Goal: Navigation & Orientation: Find specific page/section

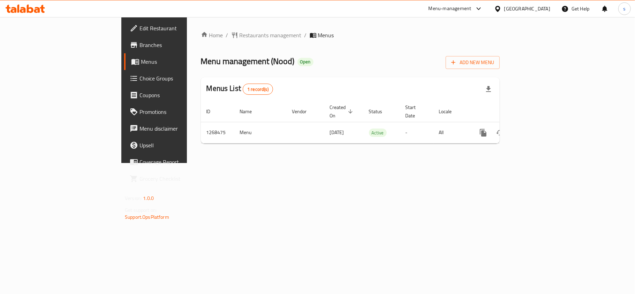
click at [542, 10] on div "[GEOGRAPHIC_DATA]" at bounding box center [527, 9] width 46 height 8
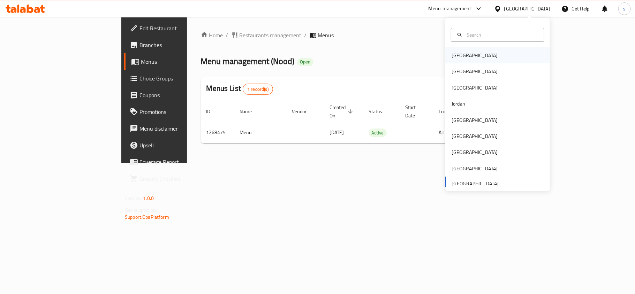
click at [451, 52] on div "[GEOGRAPHIC_DATA]" at bounding box center [474, 56] width 46 height 8
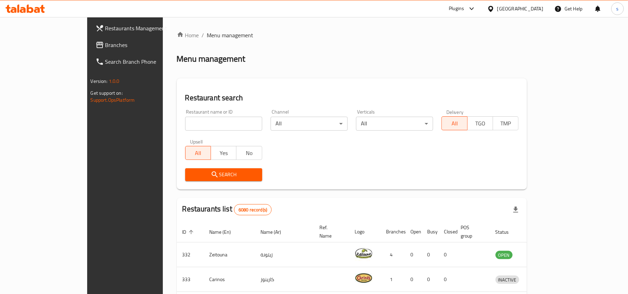
click at [531, 9] on div "[GEOGRAPHIC_DATA]" at bounding box center [520, 9] width 46 height 8
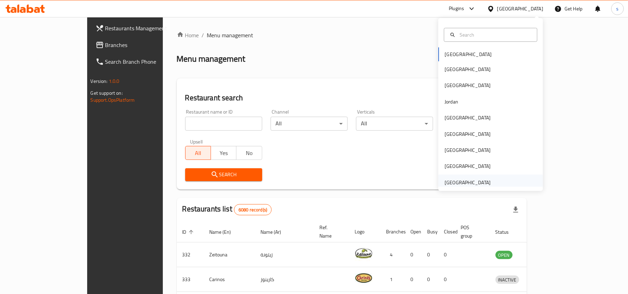
click at [451, 183] on div "[GEOGRAPHIC_DATA]" at bounding box center [467, 183] width 46 height 8
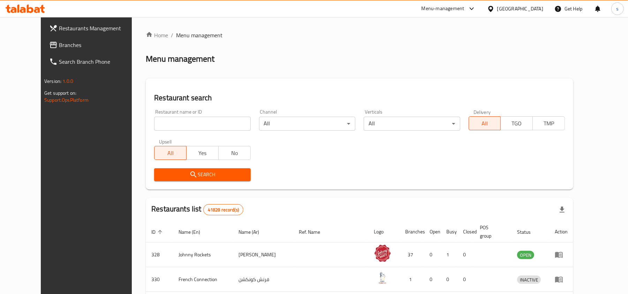
click at [59, 41] on span "Branches" at bounding box center [99, 45] width 81 height 8
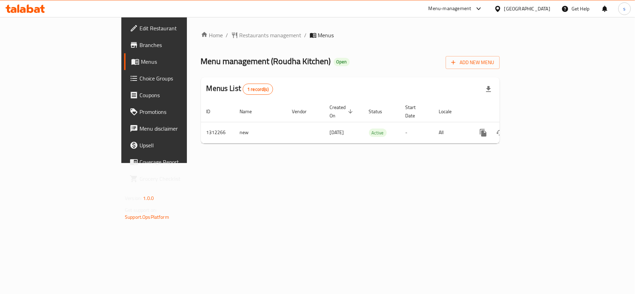
click at [534, 11] on div "[GEOGRAPHIC_DATA]" at bounding box center [527, 9] width 46 height 8
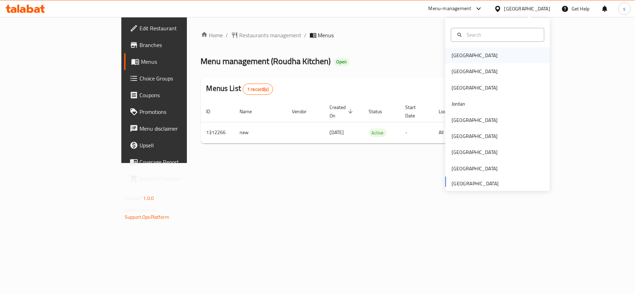
click at [458, 58] on div "[GEOGRAPHIC_DATA]" at bounding box center [474, 56] width 46 height 8
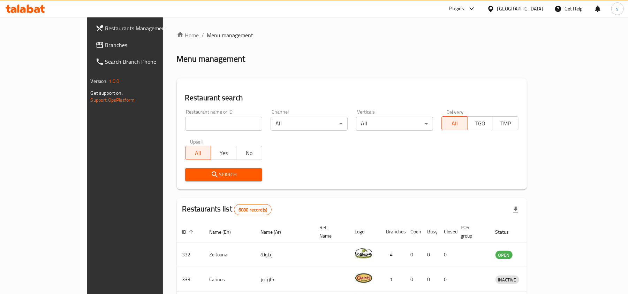
click at [532, 10] on div "[GEOGRAPHIC_DATA]" at bounding box center [520, 9] width 46 height 8
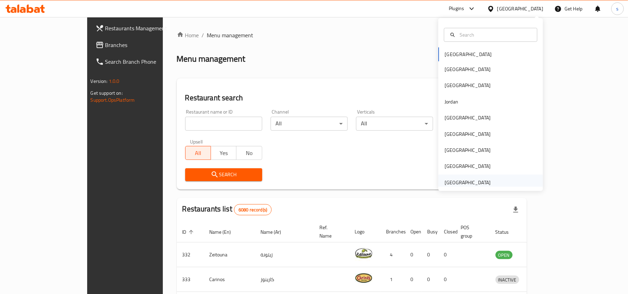
click at [464, 184] on div "[GEOGRAPHIC_DATA]" at bounding box center [467, 183] width 46 height 8
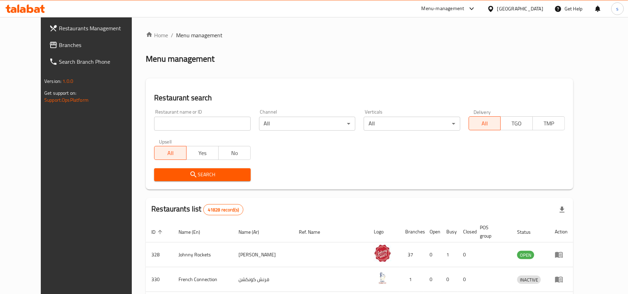
click at [50, 44] on icon at bounding box center [53, 45] width 7 height 6
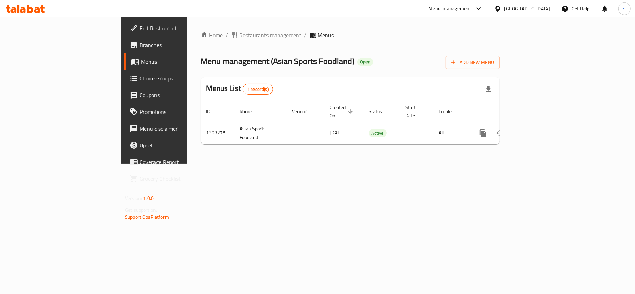
click at [523, 13] on div "[GEOGRAPHIC_DATA]" at bounding box center [527, 9] width 46 height 8
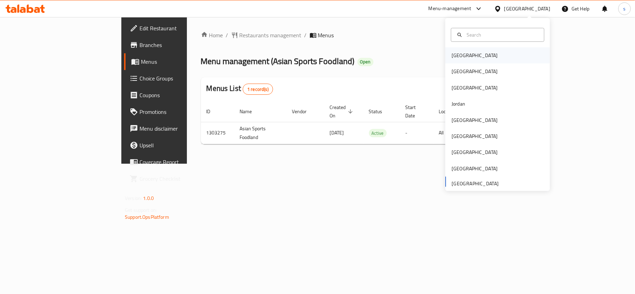
click at [454, 54] on div "[GEOGRAPHIC_DATA]" at bounding box center [474, 56] width 46 height 8
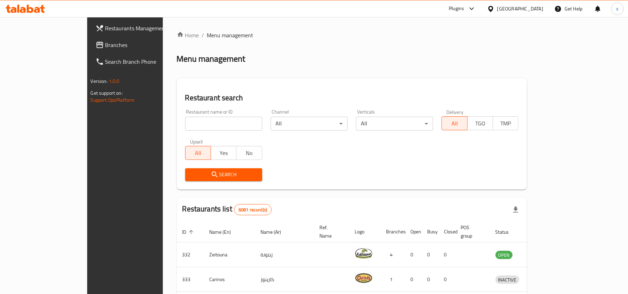
click at [530, 10] on div "[GEOGRAPHIC_DATA]" at bounding box center [520, 9] width 46 height 8
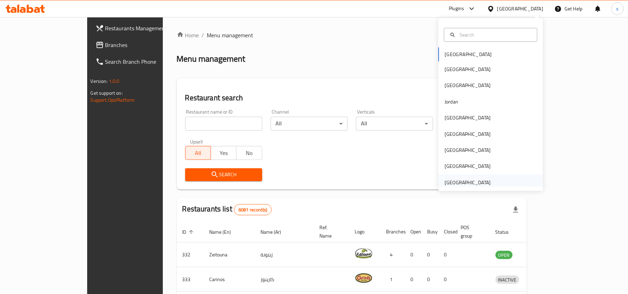
click at [467, 183] on div "[GEOGRAPHIC_DATA]" at bounding box center [467, 183] width 46 height 8
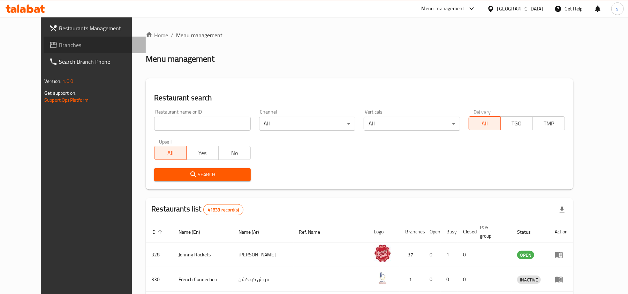
click at [59, 45] on span "Branches" at bounding box center [99, 45] width 81 height 8
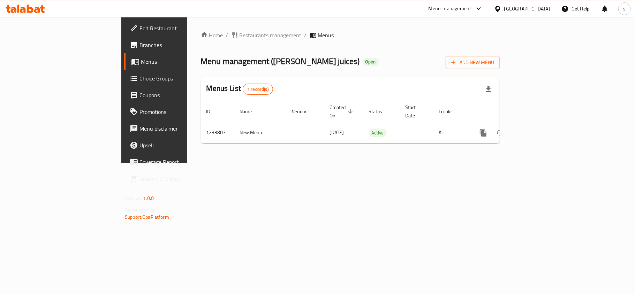
click at [531, 6] on div "[GEOGRAPHIC_DATA]" at bounding box center [527, 9] width 46 height 8
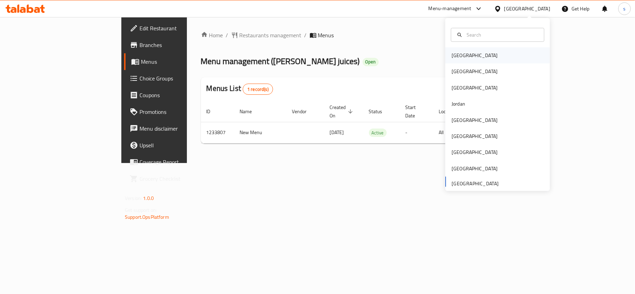
click at [458, 53] on div "[GEOGRAPHIC_DATA]" at bounding box center [474, 56] width 46 height 8
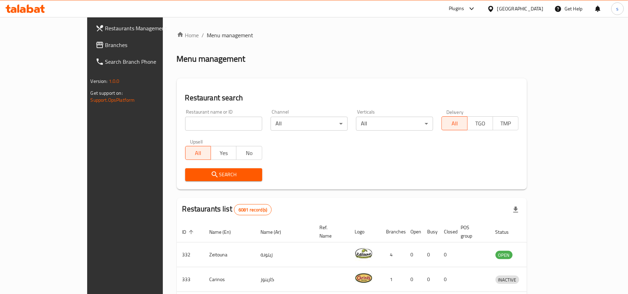
click at [528, 11] on div "[GEOGRAPHIC_DATA]" at bounding box center [520, 9] width 46 height 8
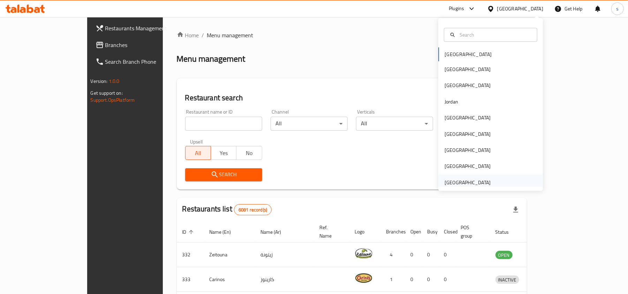
click at [468, 184] on div "[GEOGRAPHIC_DATA]" at bounding box center [467, 183] width 46 height 8
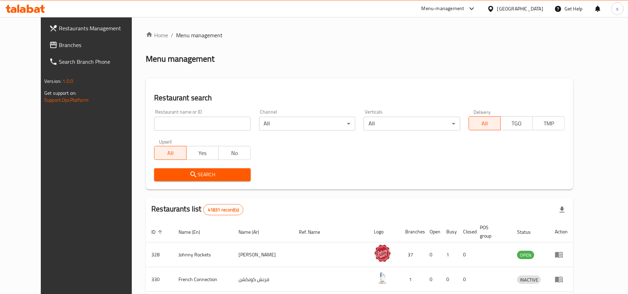
click at [59, 44] on span "Branches" at bounding box center [99, 45] width 81 height 8
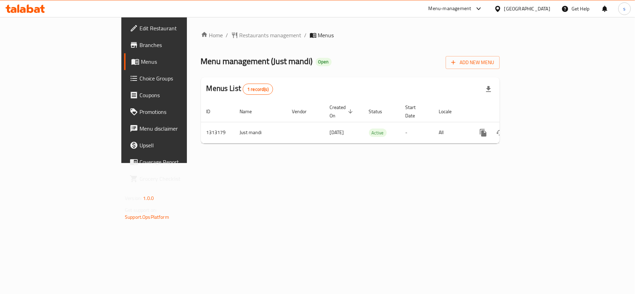
click at [525, 9] on div "[GEOGRAPHIC_DATA]" at bounding box center [527, 9] width 46 height 8
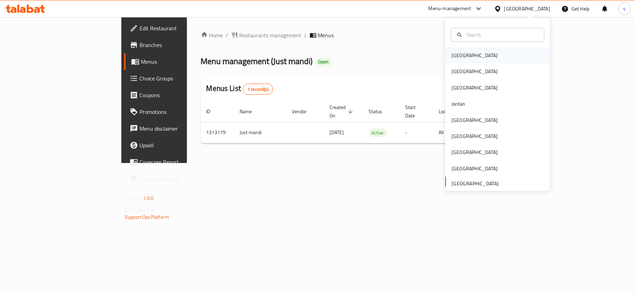
click at [452, 55] on div "[GEOGRAPHIC_DATA]" at bounding box center [474, 56] width 46 height 8
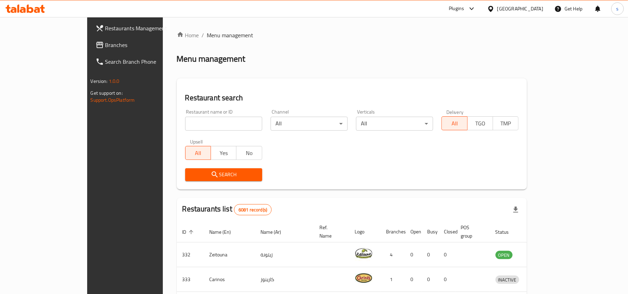
click at [528, 9] on div "Bahrain" at bounding box center [520, 9] width 46 height 8
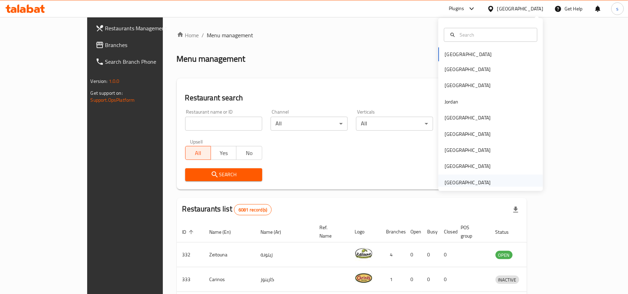
click at [468, 183] on div "[GEOGRAPHIC_DATA]" at bounding box center [467, 183] width 46 height 8
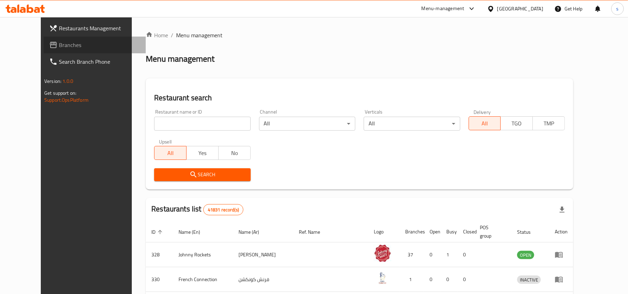
click at [59, 45] on span "Branches" at bounding box center [99, 45] width 81 height 8
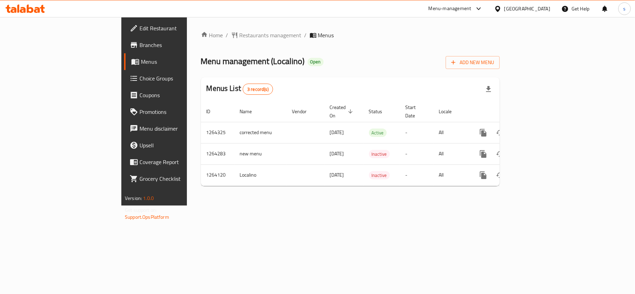
click at [519, 9] on div "[GEOGRAPHIC_DATA]" at bounding box center [527, 9] width 46 height 8
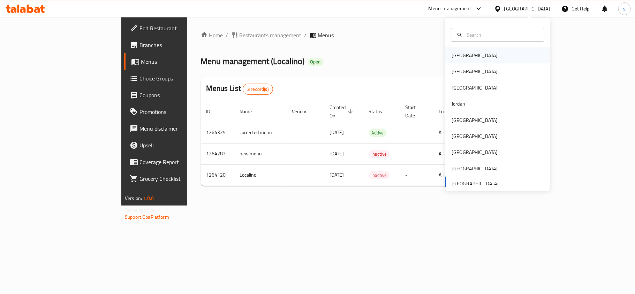
click at [456, 58] on div "[GEOGRAPHIC_DATA]" at bounding box center [474, 56] width 46 height 8
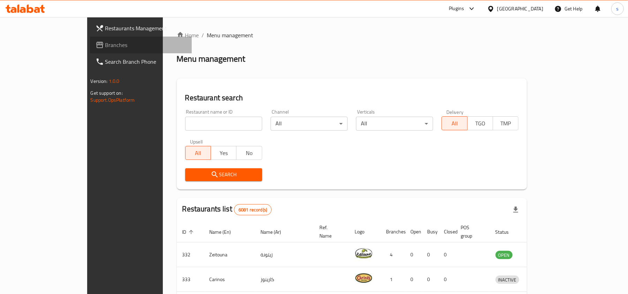
click at [105, 48] on span "Branches" at bounding box center [145, 45] width 81 height 8
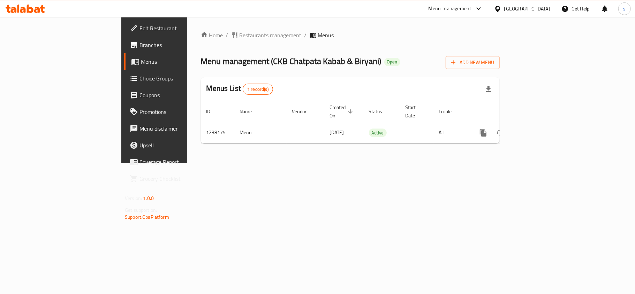
click at [538, 10] on div "[GEOGRAPHIC_DATA]" at bounding box center [527, 9] width 46 height 8
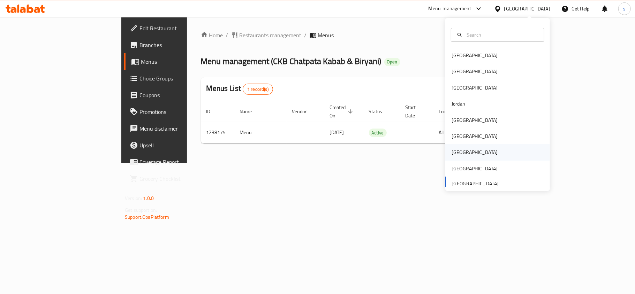
click at [452, 151] on div "[GEOGRAPHIC_DATA]" at bounding box center [474, 152] width 46 height 8
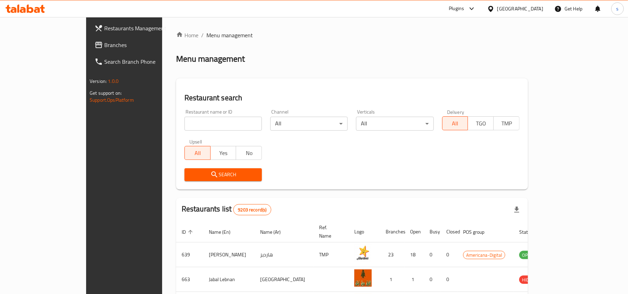
click at [104, 41] on span "Branches" at bounding box center [144, 45] width 81 height 8
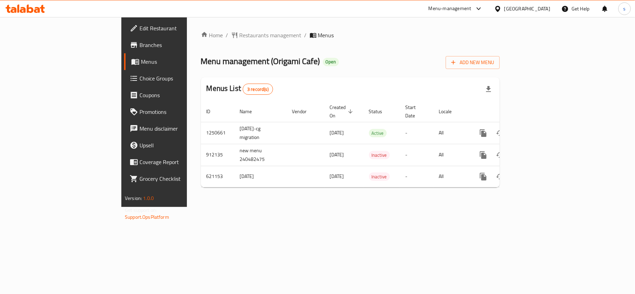
click at [539, 8] on div "[GEOGRAPHIC_DATA]" at bounding box center [527, 9] width 46 height 8
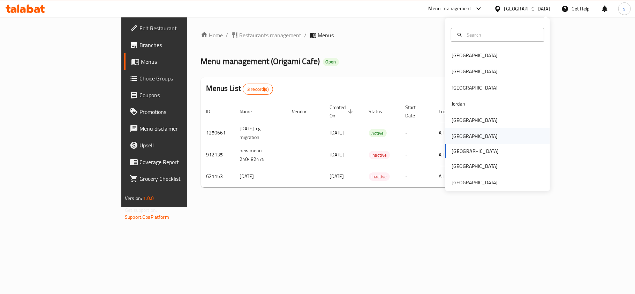
click at [453, 136] on div "[GEOGRAPHIC_DATA]" at bounding box center [474, 136] width 46 height 8
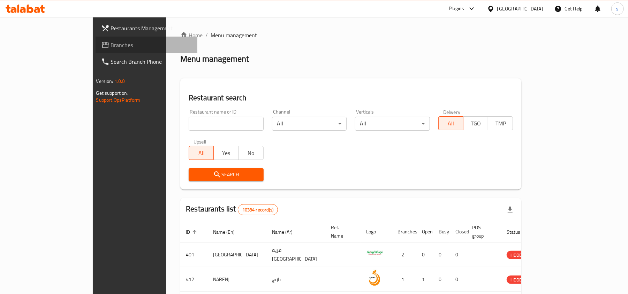
click at [111, 45] on span "Branches" at bounding box center [151, 45] width 81 height 8
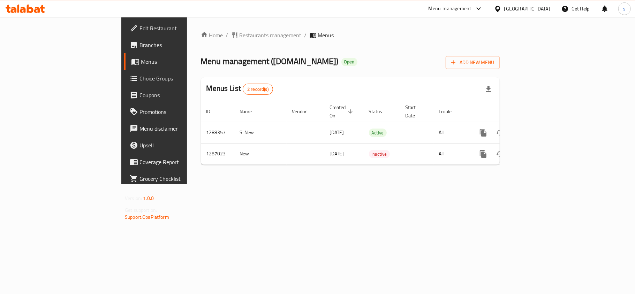
click at [547, 10] on div "[GEOGRAPHIC_DATA]" at bounding box center [527, 9] width 46 height 8
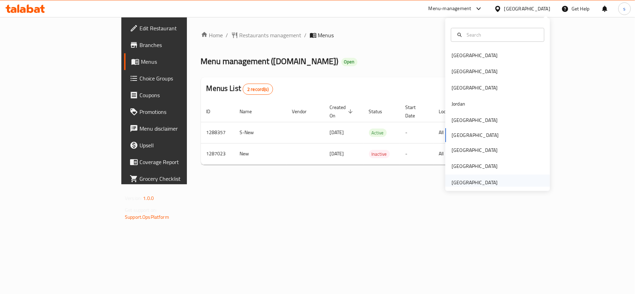
click at [477, 181] on div "[GEOGRAPHIC_DATA]" at bounding box center [474, 183] width 46 height 8
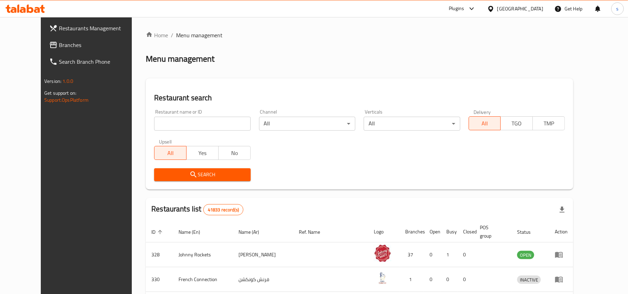
click at [59, 45] on span "Branches" at bounding box center [99, 45] width 81 height 8
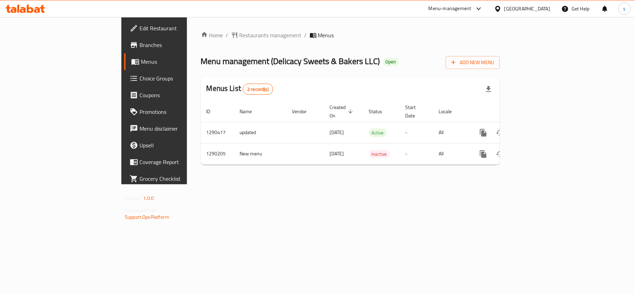
click at [542, 6] on div "[GEOGRAPHIC_DATA]" at bounding box center [527, 9] width 46 height 8
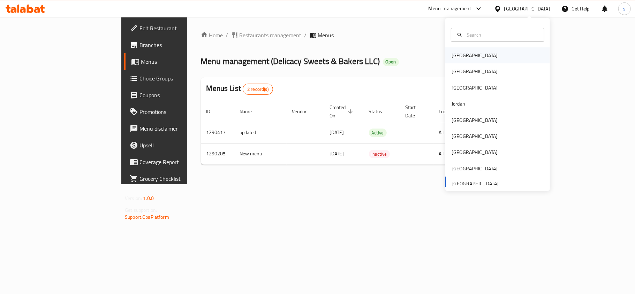
click at [459, 55] on div "[GEOGRAPHIC_DATA]" at bounding box center [474, 56] width 46 height 8
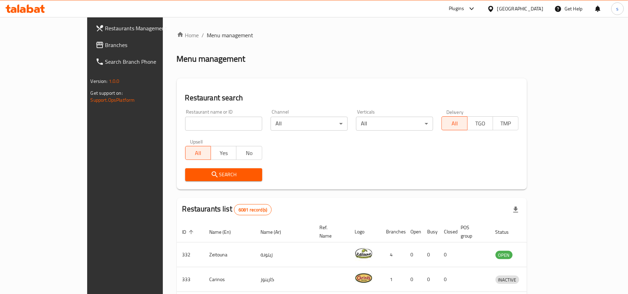
click at [534, 10] on div "[GEOGRAPHIC_DATA]" at bounding box center [520, 9] width 46 height 8
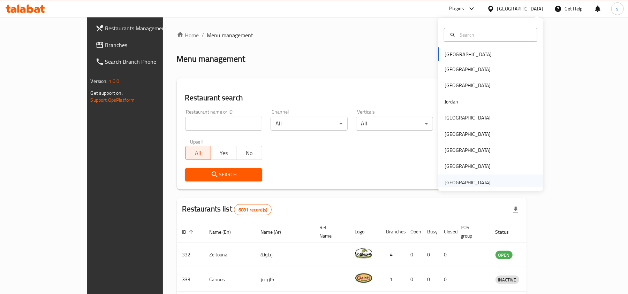
click at [473, 183] on div "[GEOGRAPHIC_DATA]" at bounding box center [467, 183] width 46 height 8
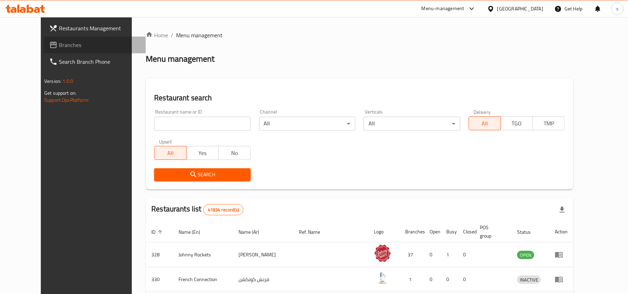
click at [59, 44] on span "Branches" at bounding box center [99, 45] width 81 height 8
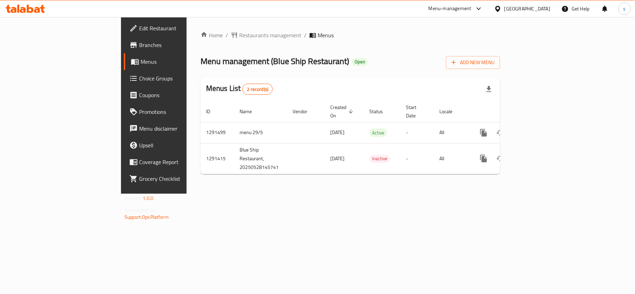
click at [518, 11] on div "[GEOGRAPHIC_DATA]" at bounding box center [527, 9] width 46 height 8
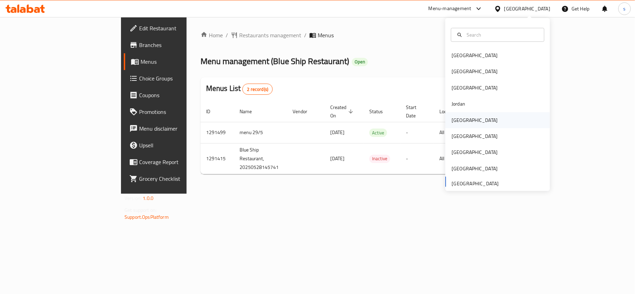
click at [451, 118] on div "[GEOGRAPHIC_DATA]" at bounding box center [474, 120] width 46 height 8
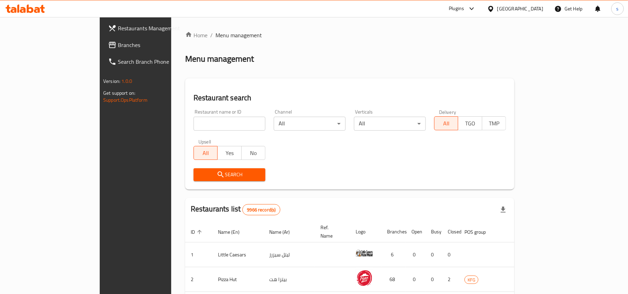
click at [118, 45] on span "Branches" at bounding box center [158, 45] width 81 height 8
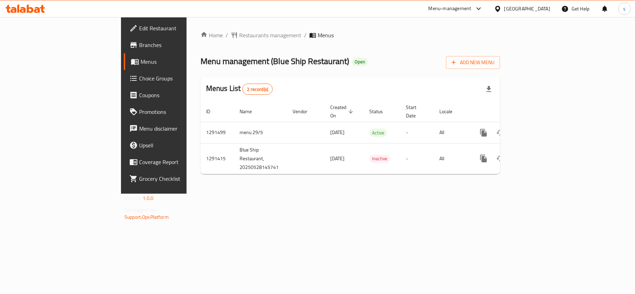
click at [528, 10] on div "[GEOGRAPHIC_DATA]" at bounding box center [527, 9] width 46 height 8
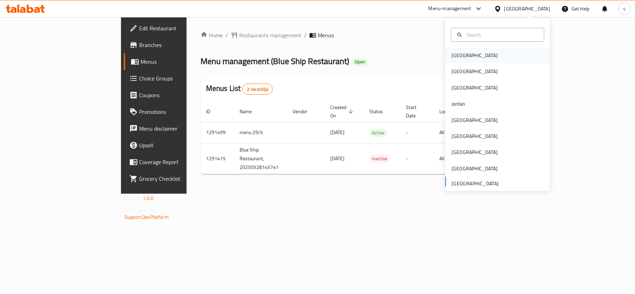
click at [456, 58] on div "[GEOGRAPHIC_DATA]" at bounding box center [474, 56] width 46 height 8
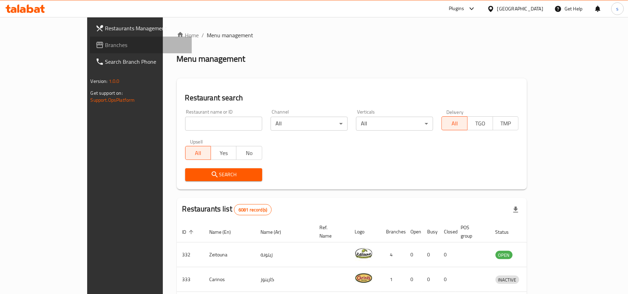
click at [105, 46] on span "Branches" at bounding box center [145, 45] width 81 height 8
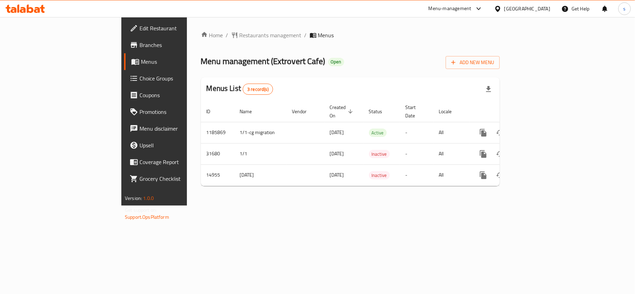
click at [542, 6] on div "[GEOGRAPHIC_DATA]" at bounding box center [527, 9] width 46 height 8
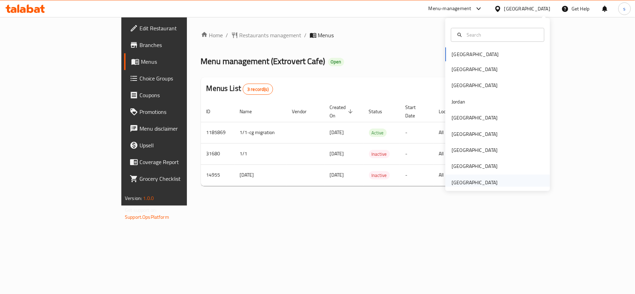
click at [469, 179] on div "[GEOGRAPHIC_DATA]" at bounding box center [474, 183] width 46 height 8
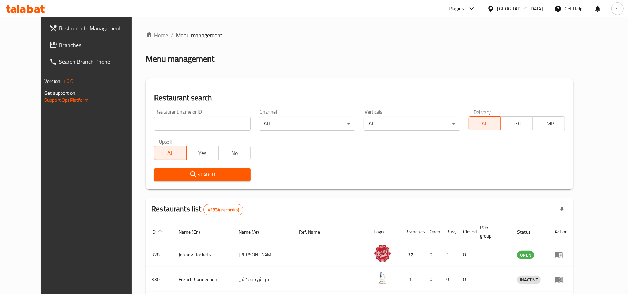
click at [59, 43] on span "Branches" at bounding box center [99, 45] width 81 height 8
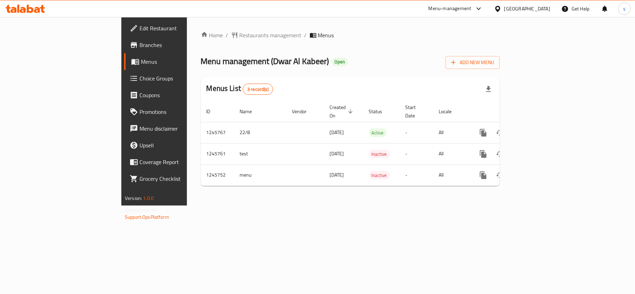
click at [537, 9] on div "[GEOGRAPHIC_DATA]" at bounding box center [527, 9] width 46 height 8
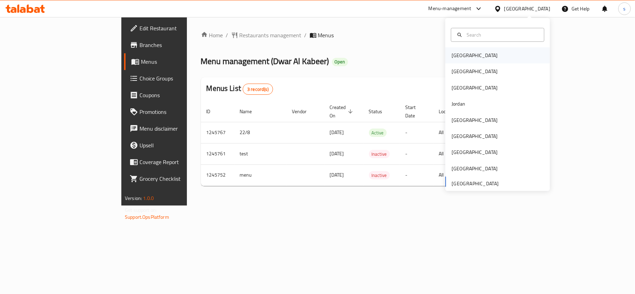
click at [460, 55] on div "Bahrain" at bounding box center [474, 56] width 46 height 8
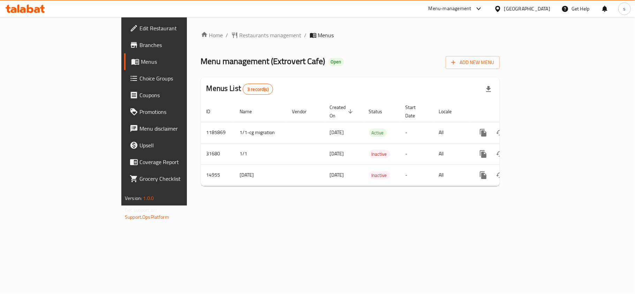
click at [539, 7] on div "[GEOGRAPHIC_DATA]" at bounding box center [527, 9] width 46 height 8
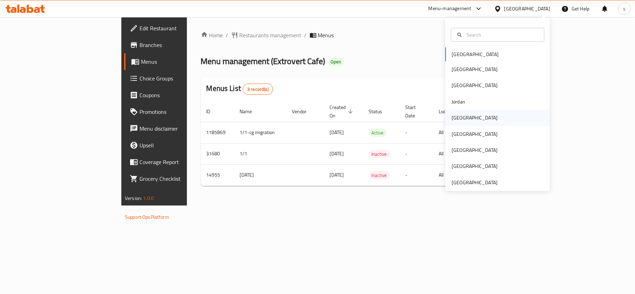
click at [461, 116] on div "[GEOGRAPHIC_DATA]" at bounding box center [474, 118] width 57 height 16
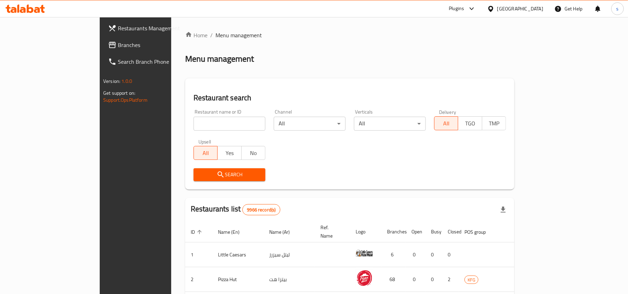
click at [537, 10] on div "[GEOGRAPHIC_DATA]" at bounding box center [520, 9] width 46 height 8
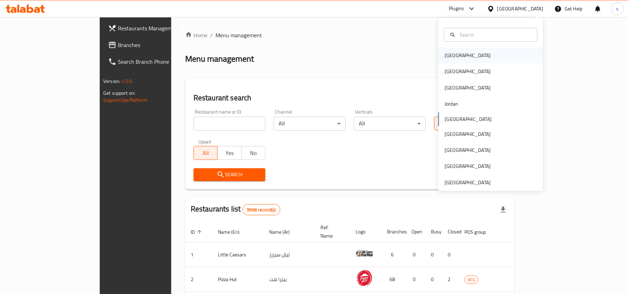
click at [450, 58] on div "[GEOGRAPHIC_DATA]" at bounding box center [467, 56] width 46 height 8
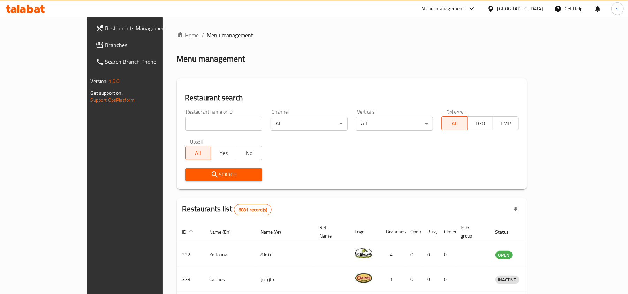
click at [105, 47] on span "Branches" at bounding box center [145, 45] width 81 height 8
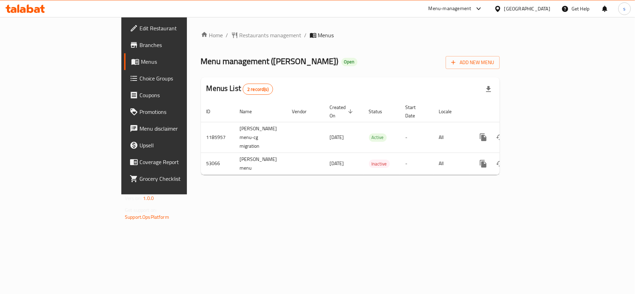
click at [504, 9] on div at bounding box center [499, 9] width 10 height 8
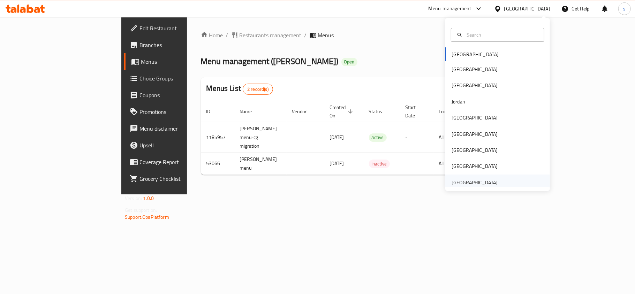
click at [455, 183] on div "[GEOGRAPHIC_DATA]" at bounding box center [474, 183] width 46 height 8
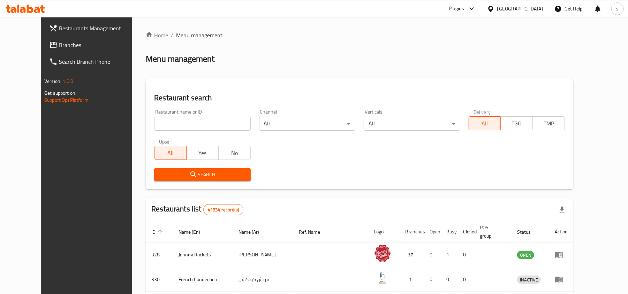
click at [525, 6] on div "[GEOGRAPHIC_DATA]" at bounding box center [520, 9] width 46 height 8
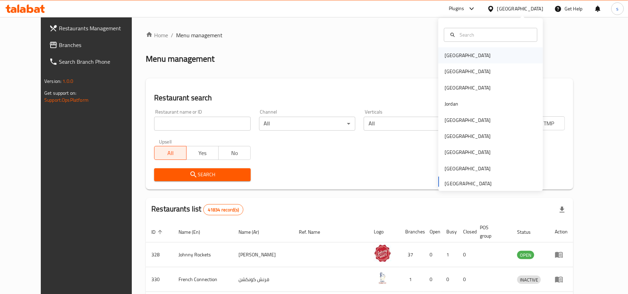
click at [455, 58] on div "[GEOGRAPHIC_DATA]" at bounding box center [467, 55] width 57 height 16
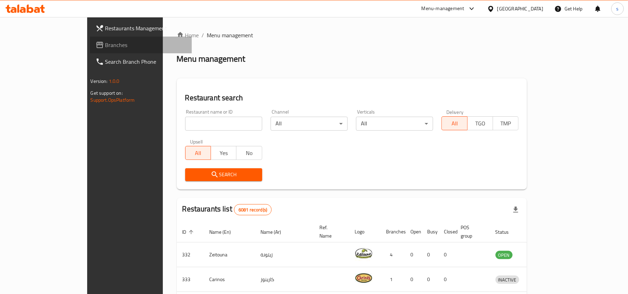
click at [105, 49] on span "Branches" at bounding box center [145, 45] width 81 height 8
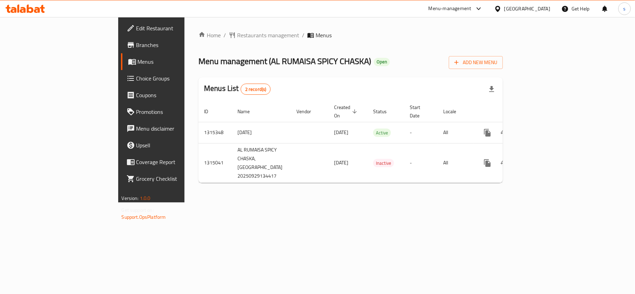
click at [516, 202] on div "Home / Restaurants management / Menus Menu management ( AL RUMAISA SPICY CHASKA…" at bounding box center [350, 109] width 332 height 185
drag, startPoint x: 428, startPoint y: 30, endPoint x: 387, endPoint y: 13, distance: 44.9
click at [542, 8] on div "Bahrain" at bounding box center [527, 9] width 46 height 8
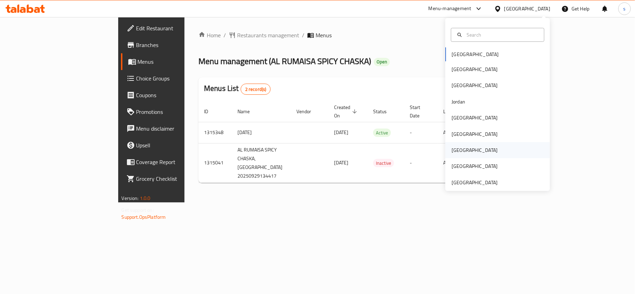
click at [463, 147] on div "Qatar" at bounding box center [497, 150] width 105 height 16
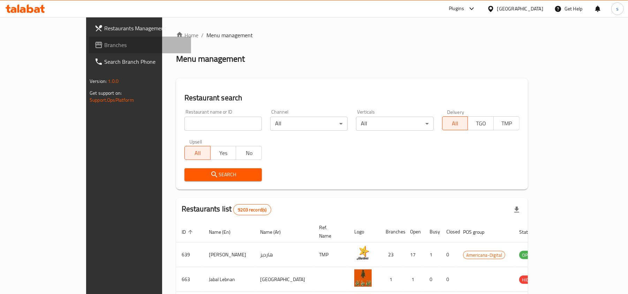
click at [104, 43] on span "Branches" at bounding box center [144, 45] width 81 height 8
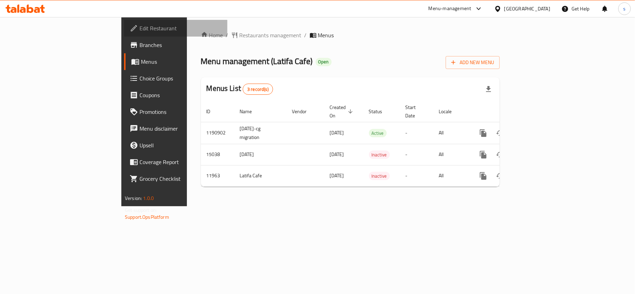
click at [139, 31] on span "Edit Restaurant" at bounding box center [180, 28] width 82 height 8
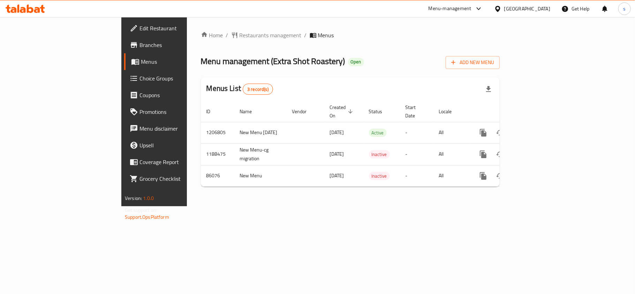
click at [541, 7] on div "[GEOGRAPHIC_DATA]" at bounding box center [527, 9] width 46 height 8
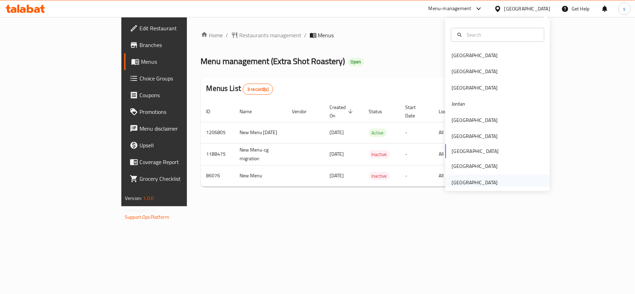
click at [477, 181] on div "[GEOGRAPHIC_DATA]" at bounding box center [474, 183] width 46 height 8
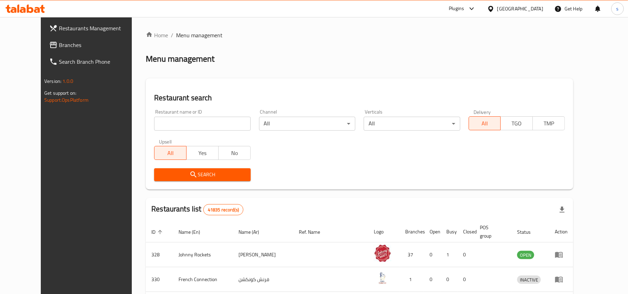
drag, startPoint x: 31, startPoint y: 46, endPoint x: 21, endPoint y: 53, distance: 12.0
click at [59, 46] on span "Branches" at bounding box center [99, 45] width 81 height 8
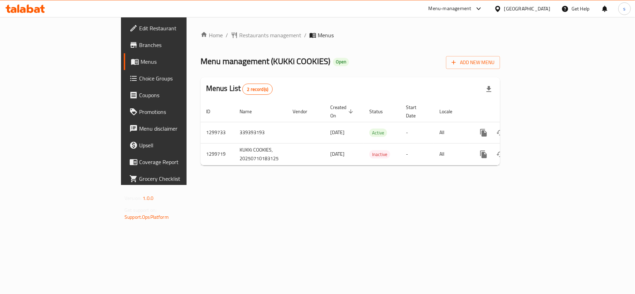
click at [515, 9] on div "[GEOGRAPHIC_DATA]" at bounding box center [527, 9] width 46 height 8
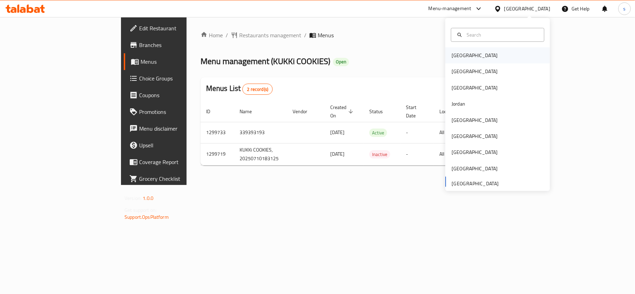
click at [459, 55] on div "[GEOGRAPHIC_DATA]" at bounding box center [474, 56] width 46 height 8
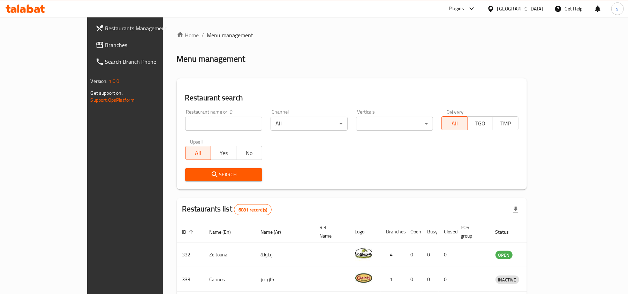
click at [538, 6] on div "[GEOGRAPHIC_DATA]" at bounding box center [520, 9] width 46 height 8
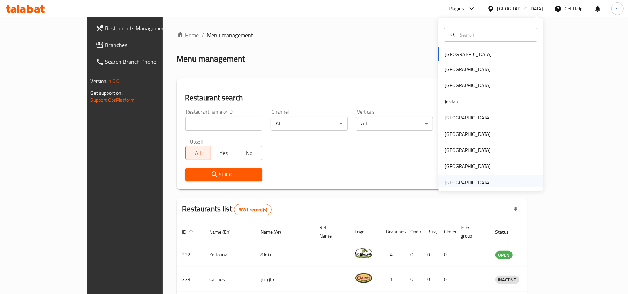
click at [459, 183] on div "[GEOGRAPHIC_DATA]" at bounding box center [467, 183] width 46 height 8
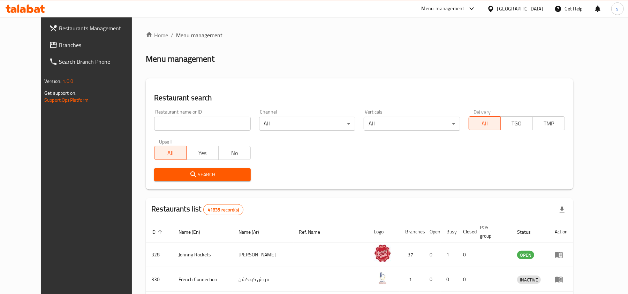
click at [59, 47] on span "Branches" at bounding box center [99, 45] width 81 height 8
